Goal: Transaction & Acquisition: Obtain resource

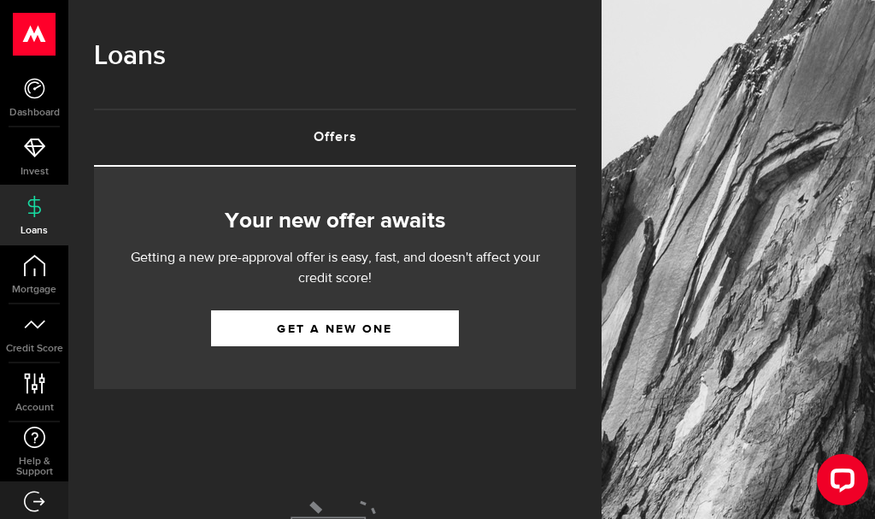
click at [310, 337] on link "Get a new one" at bounding box center [335, 328] width 248 height 36
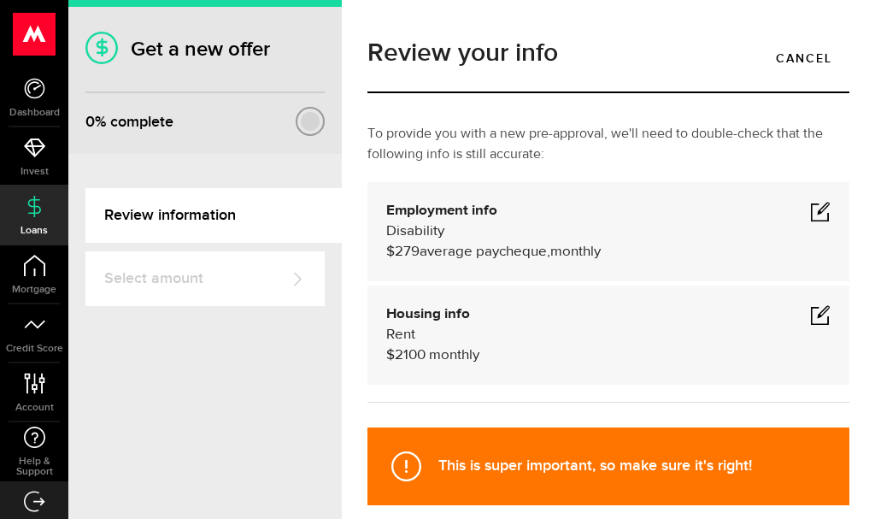
click at [815, 219] on span at bounding box center [820, 211] width 21 height 21
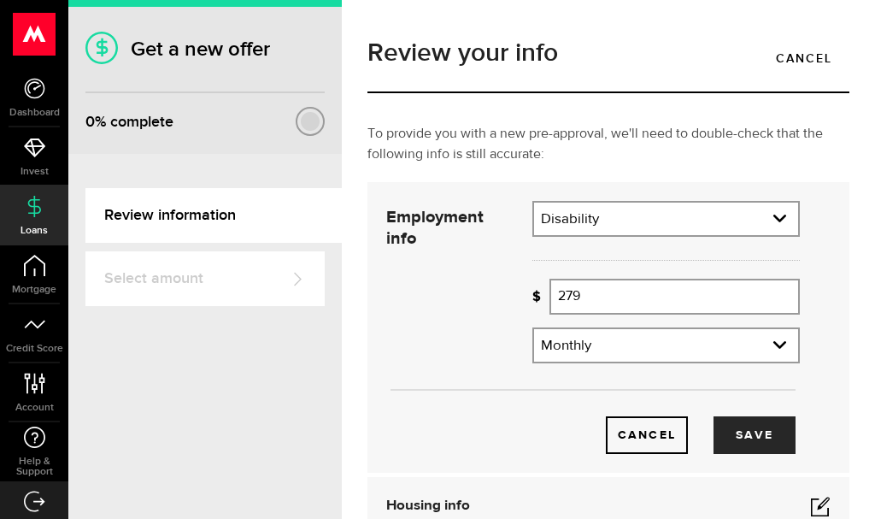
click at [613, 300] on input "279" at bounding box center [674, 296] width 250 height 36
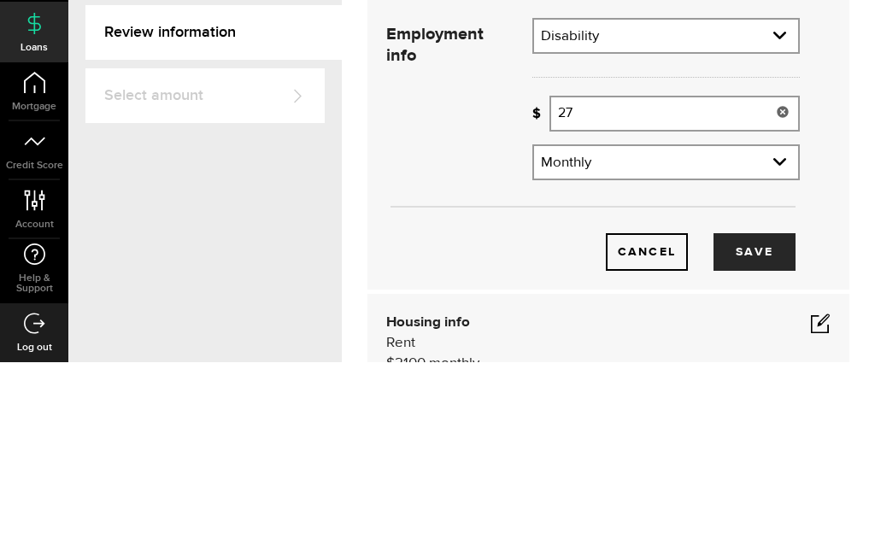
type input "2"
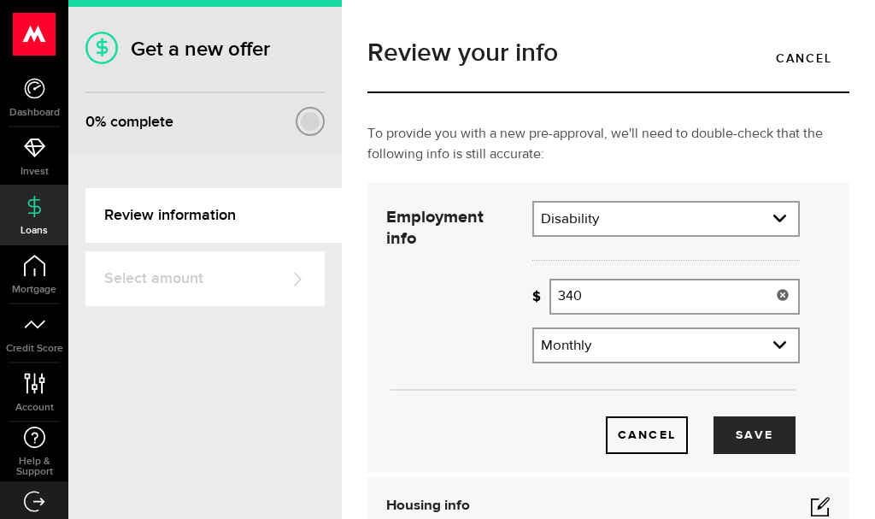
type input "340"
click at [759, 437] on button "Save" at bounding box center [754, 435] width 82 height 38
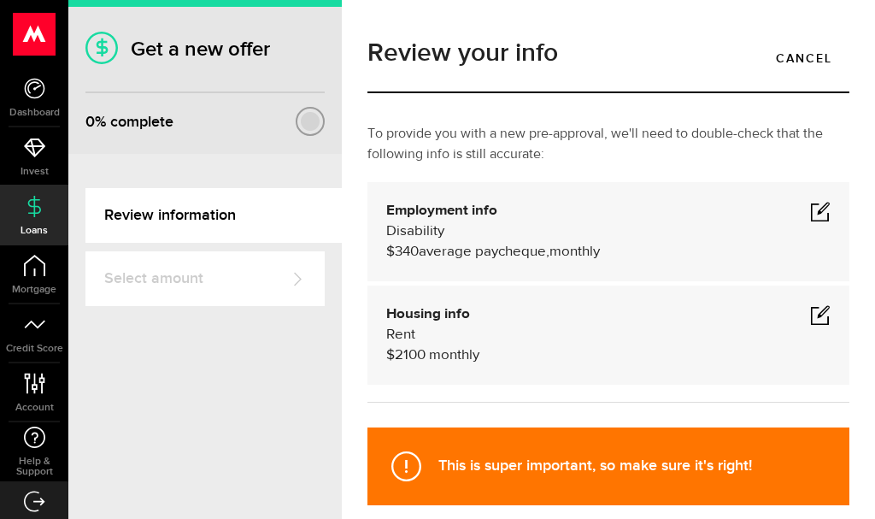
click at [810, 320] on span at bounding box center [820, 314] width 21 height 21
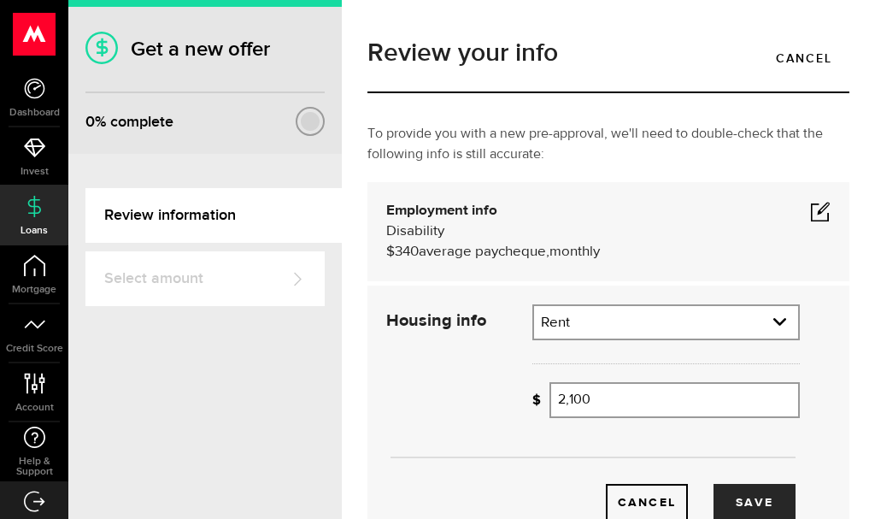
click at [739, 507] on button "Save" at bounding box center [754, 503] width 82 height 38
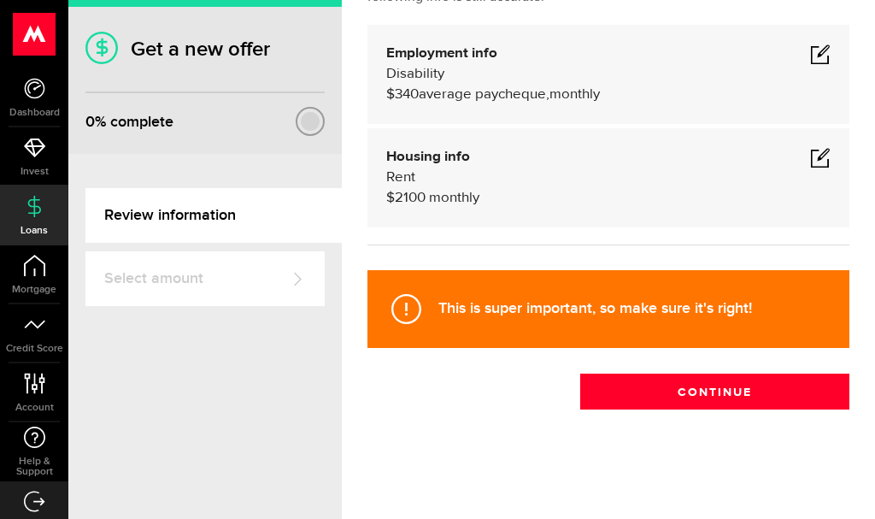
scroll to position [157, 0]
click at [655, 395] on button "Continue" at bounding box center [714, 391] width 269 height 36
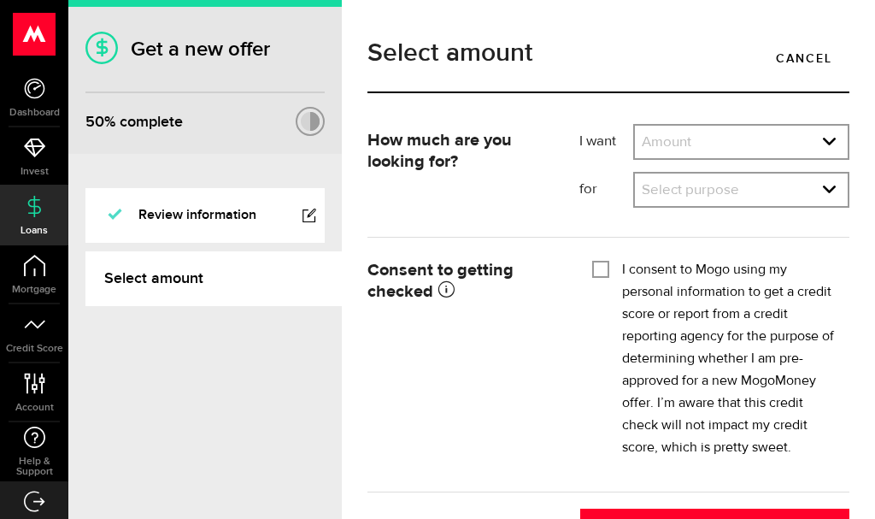
click at [688, 141] on select "Amount $500 $1000 $2000 $3000 $4000 $5000 $6000 $7000 $8000 $9000 $10000 $11000…" at bounding box center [741, 144] width 213 height 36
select select "500"
click at [827, 189] on select "Select purpose Credit Card Refinancing/Pay Off Credit Cards Debt Consolidation …" at bounding box center [741, 191] width 213 height 36
select select "Household Expenses"
click at [595, 276] on div at bounding box center [601, 269] width 14 height 14
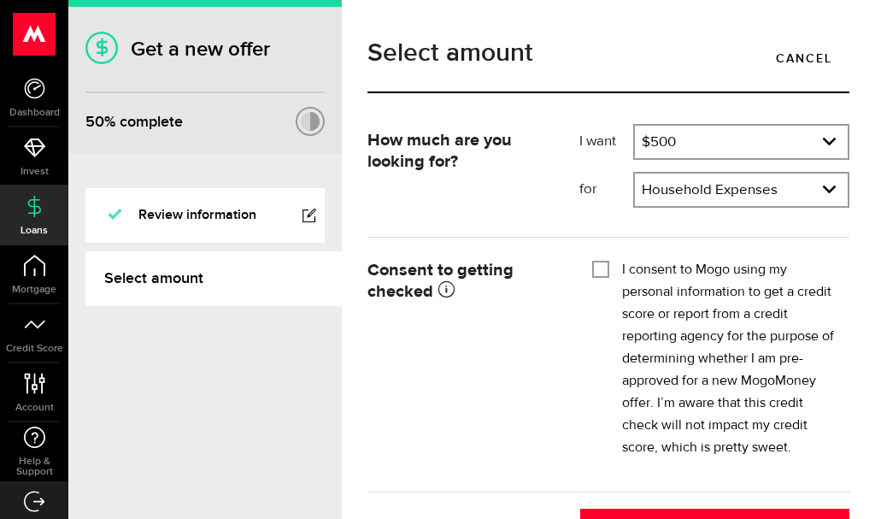
checkbox input "true"
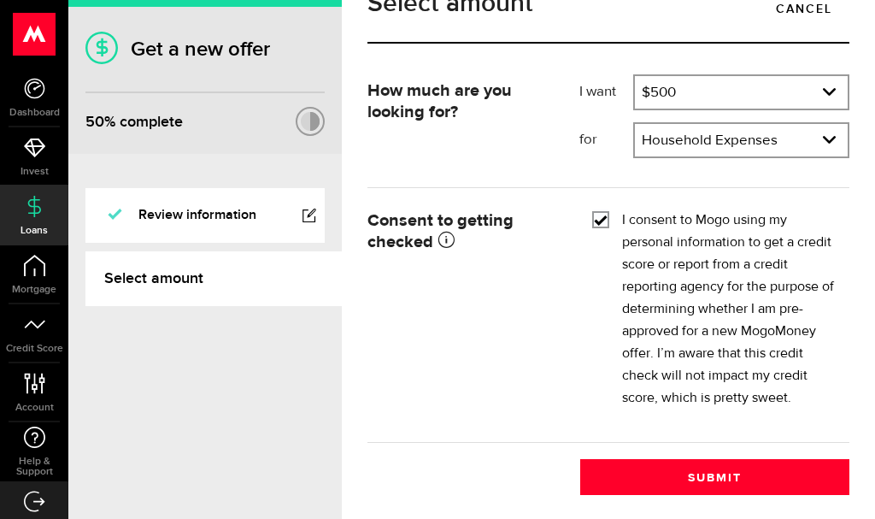
scroll to position [50, 0]
click at [675, 475] on button "Submit" at bounding box center [714, 477] width 269 height 36
